Goal: Task Accomplishment & Management: Manage account settings

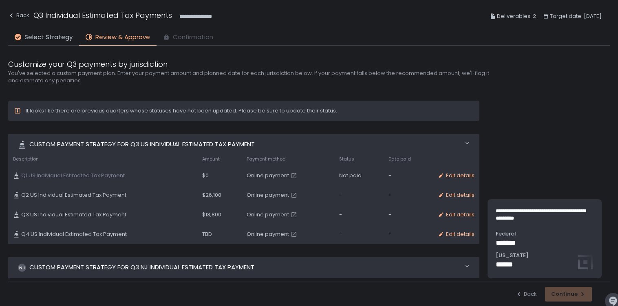
scroll to position [0, 0]
click at [446, 195] on div "Edit details" at bounding box center [456, 195] width 37 height 7
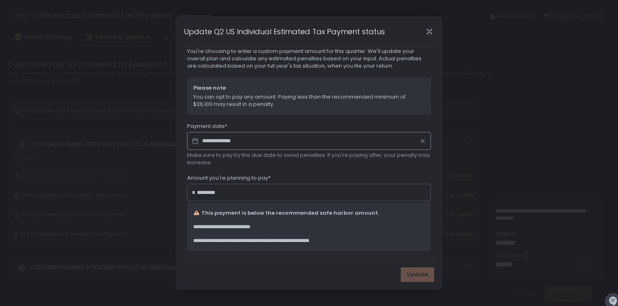
scroll to position [15, 0]
click at [430, 36] on button "Close" at bounding box center [429, 31] width 26 height 9
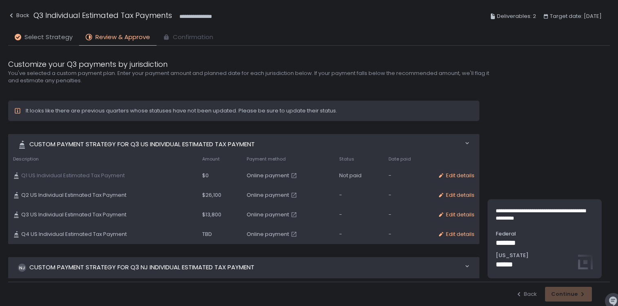
click at [49, 38] on span "Select Strategy" at bounding box center [48, 37] width 48 height 9
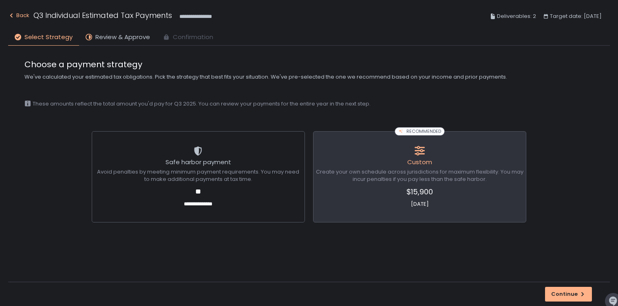
click at [13, 18] on icon "button" at bounding box center [11, 15] width 7 height 7
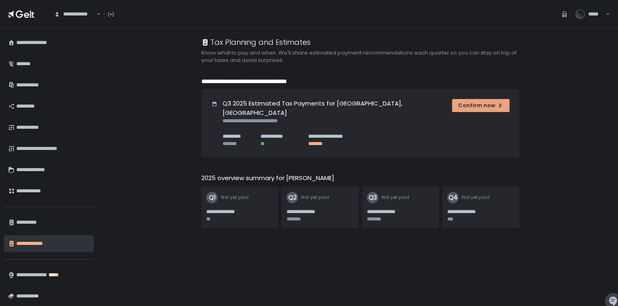
click at [488, 108] on div "Confirm now" at bounding box center [480, 105] width 45 height 7
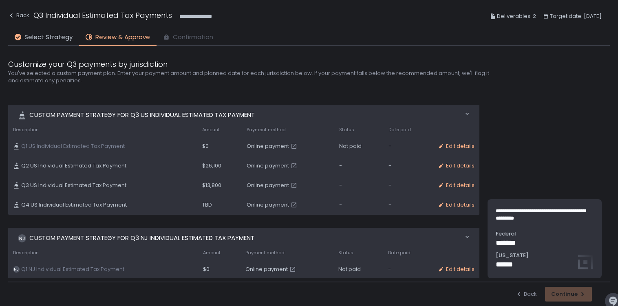
scroll to position [28, 0]
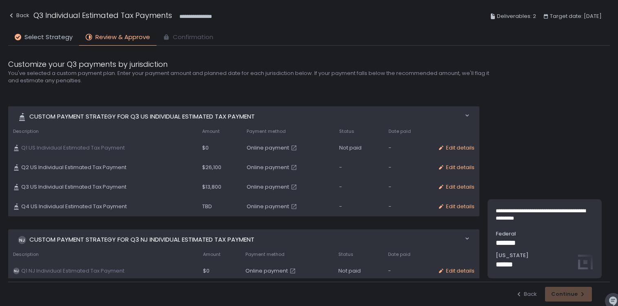
click at [456, 188] on div "Edit details" at bounding box center [456, 187] width 37 height 7
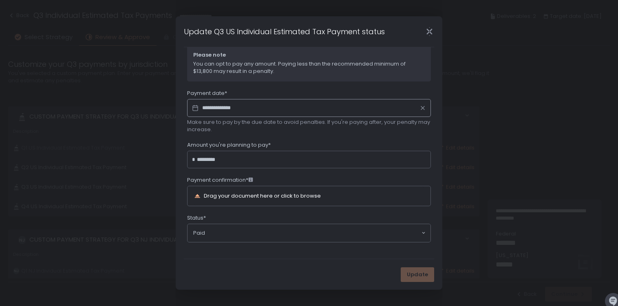
scroll to position [50, 0]
click at [93, 1] on div "**********" at bounding box center [309, 153] width 618 height 306
